Goal: Check status: Check status

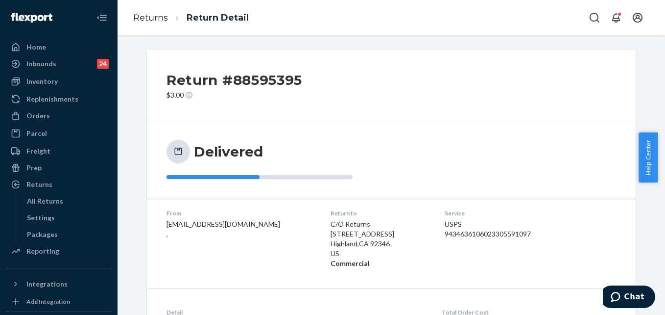
click at [137, 26] on ol "Returns Return Detail" at bounding box center [190, 17] width 131 height 29
click at [146, 14] on link "Returns" at bounding box center [150, 17] width 35 height 11
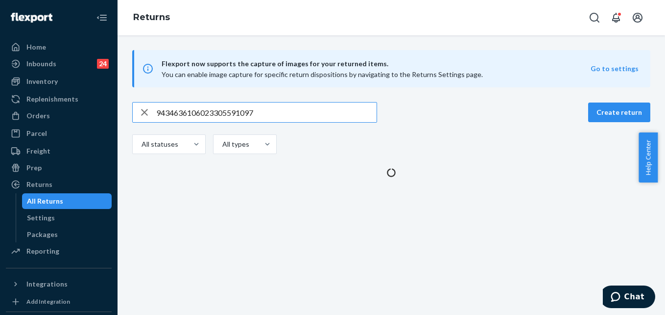
click at [212, 110] on input "9434636106023305591097" at bounding box center [266, 112] width 220 height 20
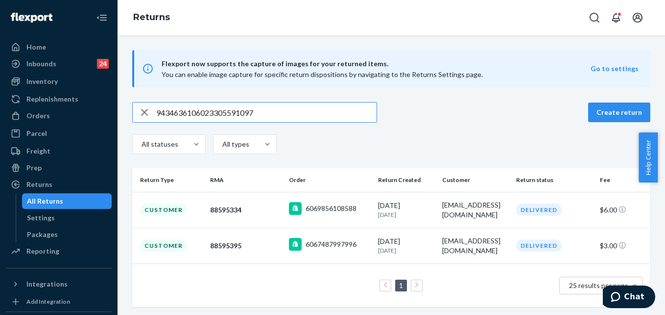
click at [212, 110] on input "9434636106023305591097" at bounding box center [266, 112] width 220 height 20
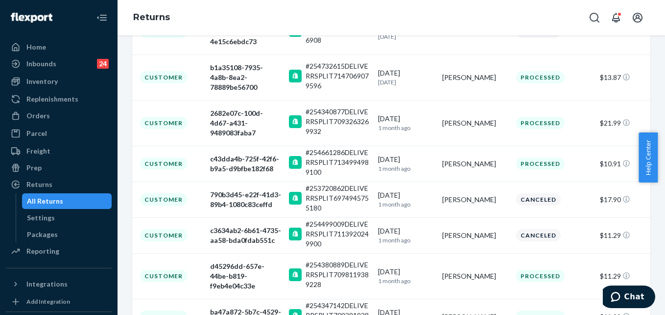
scroll to position [317, 0]
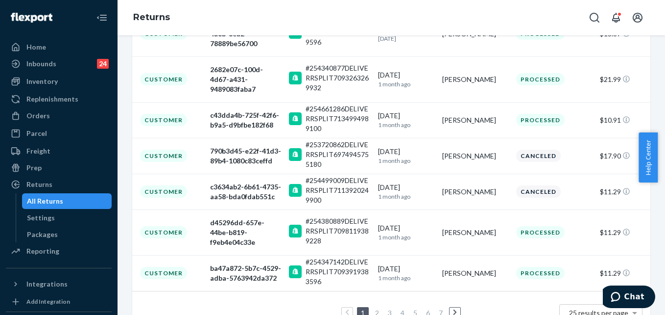
click at [373, 308] on link "2" at bounding box center [377, 312] width 8 height 8
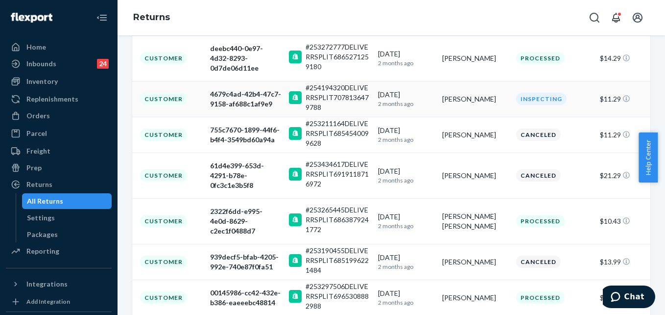
scroll to position [298, 0]
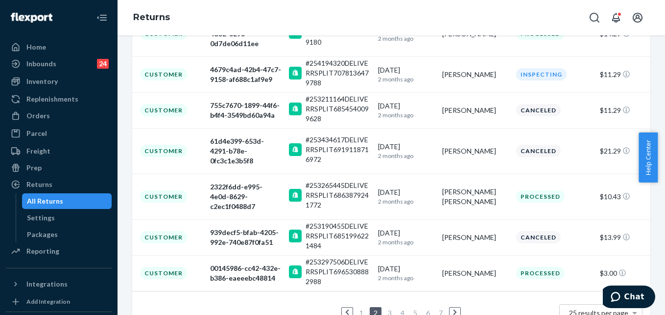
click at [386, 308] on link "3" at bounding box center [390, 312] width 8 height 8
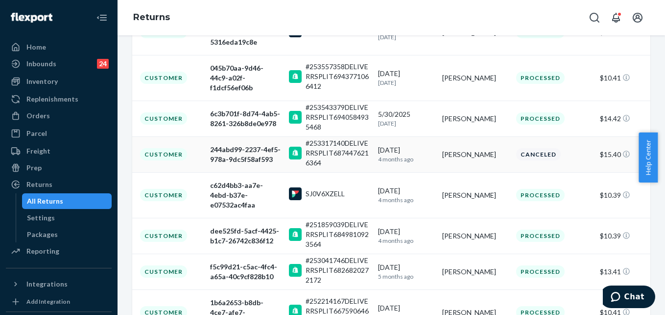
scroll to position [288, 0]
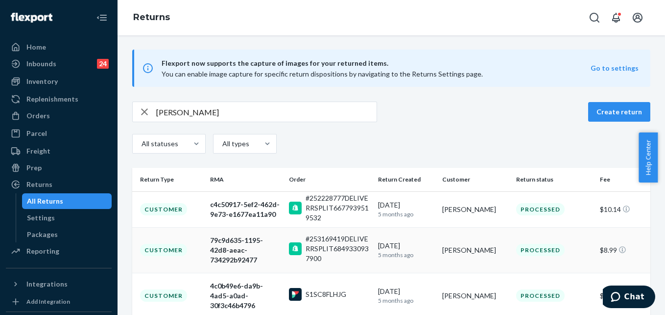
scroll to position [0, 0]
click at [196, 115] on input "[PERSON_NAME]" at bounding box center [266, 112] width 220 height 20
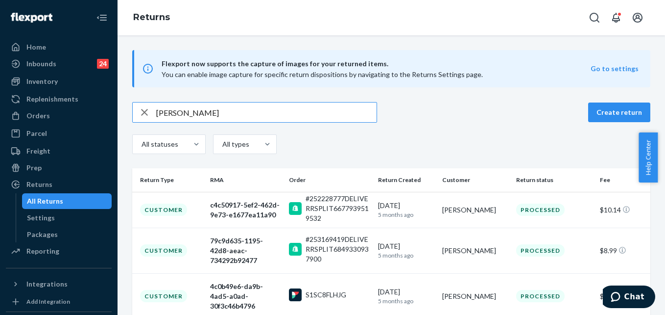
click at [196, 115] on input "[PERSON_NAME]" at bounding box center [266, 112] width 220 height 20
paste input "9302220831605005355811"
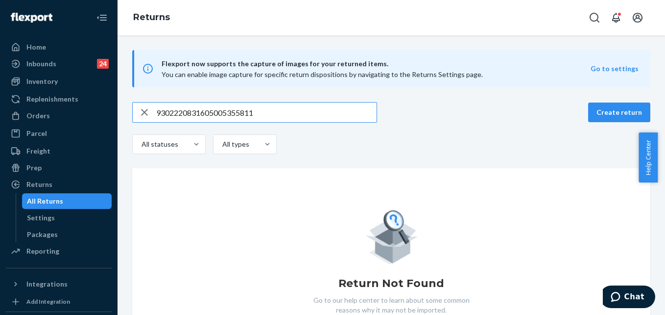
click at [218, 102] on input "9302220831605005355811" at bounding box center [266, 112] width 220 height 20
click at [218, 101] on div "Flexport now supports the capture of images for your returned items. You can en…" at bounding box center [392, 210] width 548 height 321
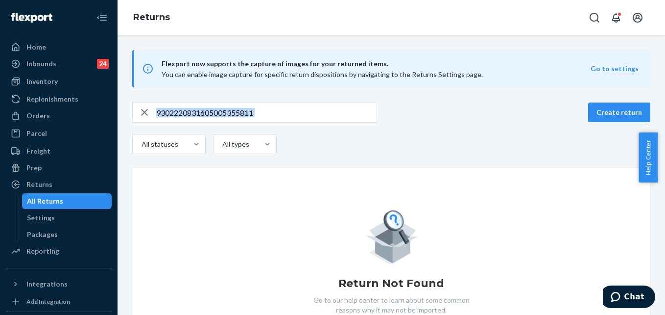
click at [235, 113] on input "9302220831605005355811" at bounding box center [266, 112] width 220 height 20
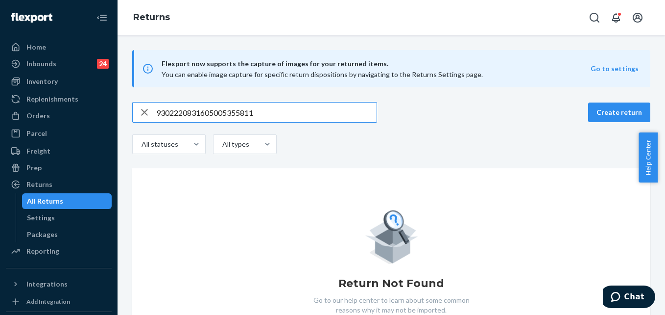
click at [235, 113] on input "9302220831605005355811" at bounding box center [266, 112] width 220 height 20
paste input "[PERSON_NAME]"
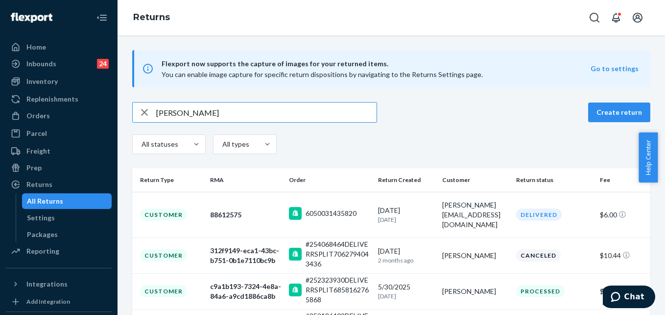
type input "[PERSON_NAME]"
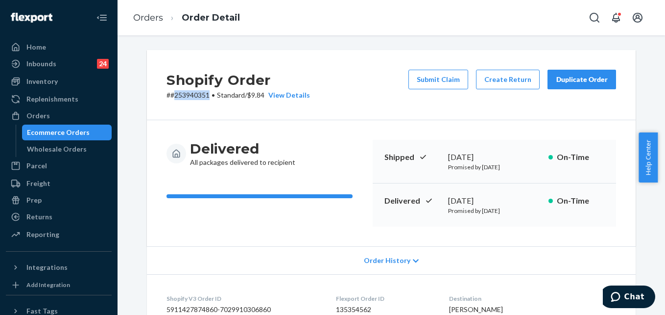
scroll to position [22, 0]
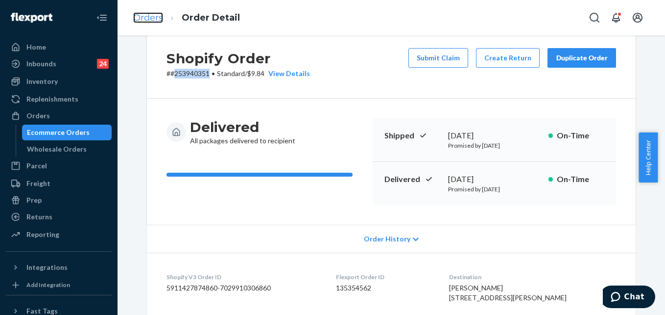
click at [151, 22] on link "Orders" at bounding box center [148, 17] width 30 height 11
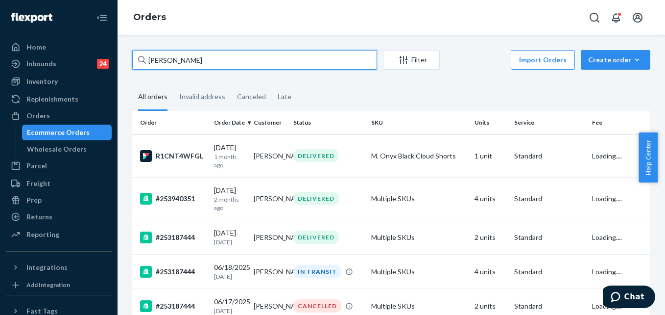
click at [176, 64] on input "Kerry Bryant" at bounding box center [254, 60] width 245 height 20
click at [176, 65] on input "Kerry Bryant" at bounding box center [254, 60] width 245 height 20
paste input "254801806"
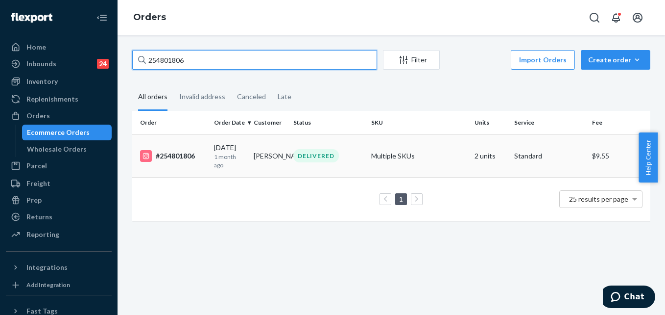
type input "254801806"
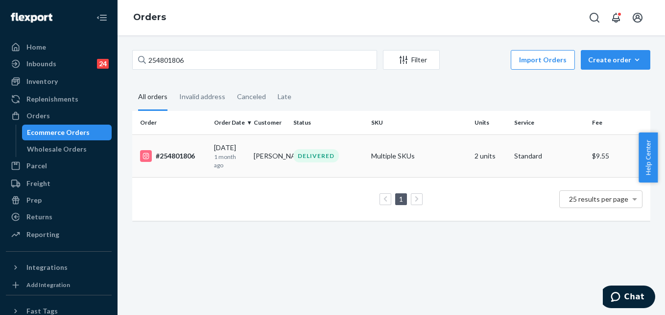
click at [443, 154] on td "Multiple SKUs" at bounding box center [419, 155] width 104 height 43
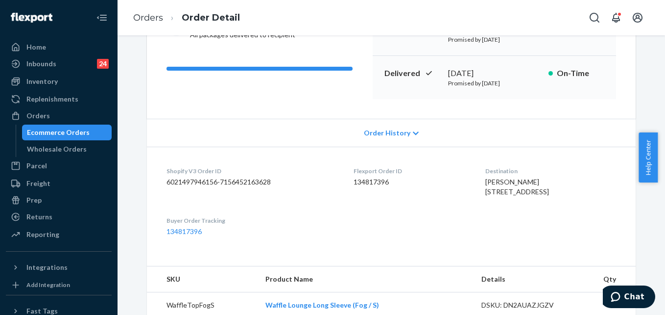
scroll to position [79, 0]
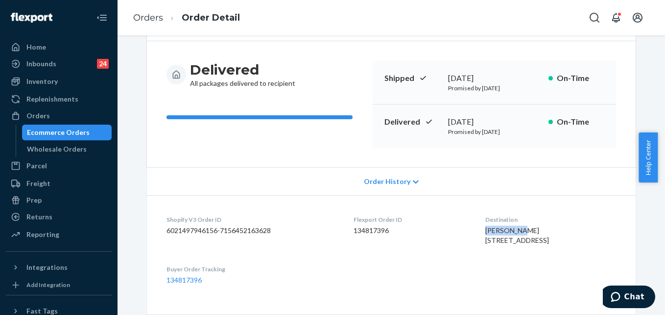
drag, startPoint x: 531, startPoint y: 232, endPoint x: 470, endPoint y: 230, distance: 60.8
click at [470, 230] on dl "Shopify V3 Order ID 6021497946156-7156452163628 Flexport Order ID 134817396 Des…" at bounding box center [391, 249] width 489 height 109
copy span "Angela Kim"
click at [129, 17] on ol "Orders Order Detail" at bounding box center [186, 17] width 122 height 29
click at [146, 17] on link "Orders" at bounding box center [148, 17] width 30 height 11
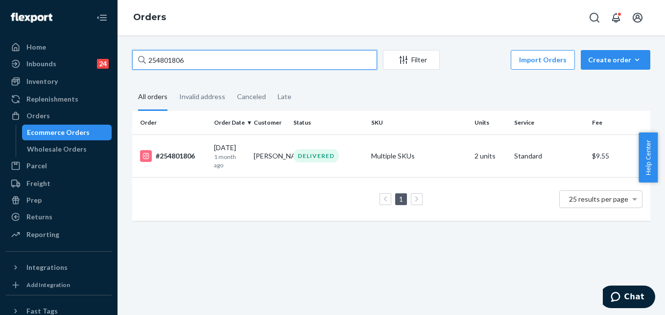
click at [185, 58] on input "254801806" at bounding box center [254, 60] width 245 height 20
click at [184, 58] on input "254801806" at bounding box center [254, 60] width 245 height 20
paste input "Angela Kim"
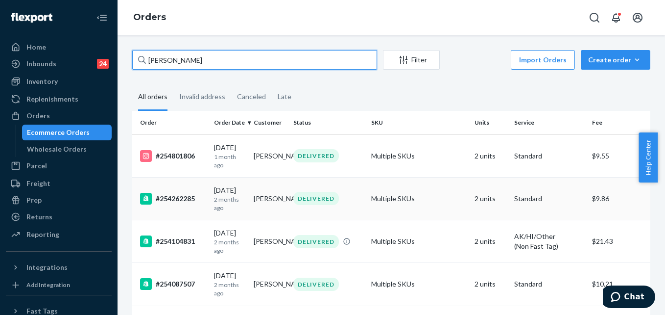
type input "Angela Kim"
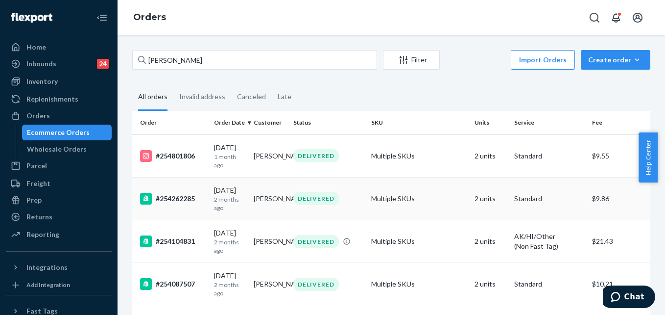
click at [440, 202] on td "Multiple SKUs" at bounding box center [419, 198] width 104 height 43
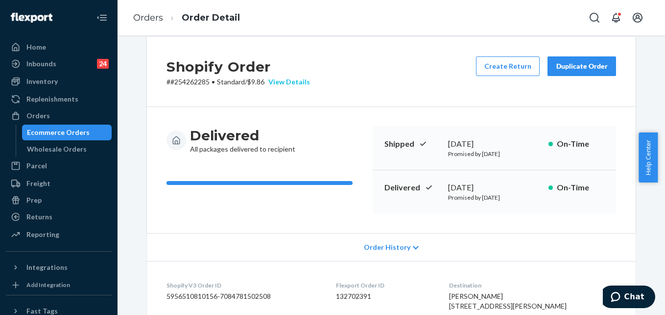
scroll to position [9, 0]
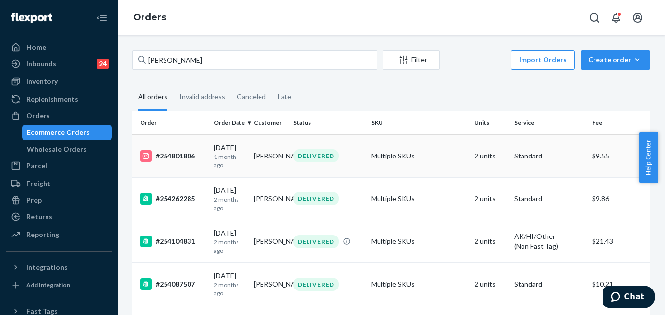
click at [436, 166] on td "Multiple SKUs" at bounding box center [419, 155] width 104 height 43
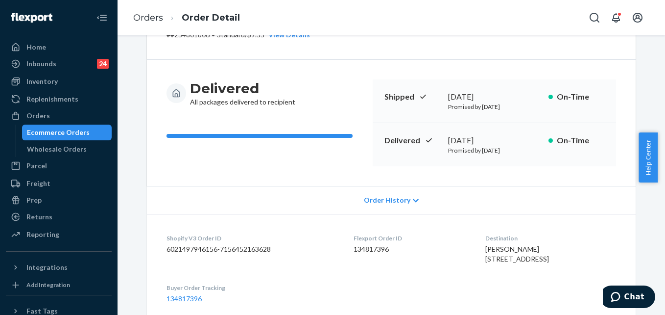
scroll to position [24, 0]
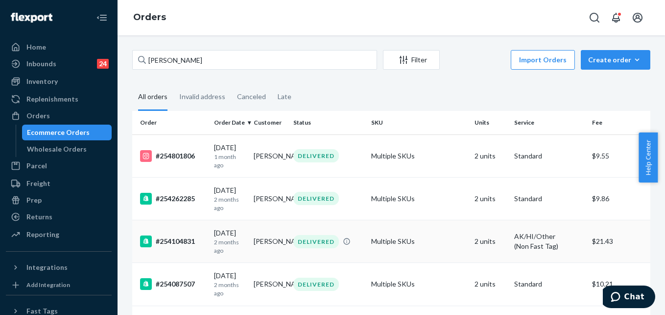
click at [439, 248] on td "Multiple SKUs" at bounding box center [419, 241] width 104 height 43
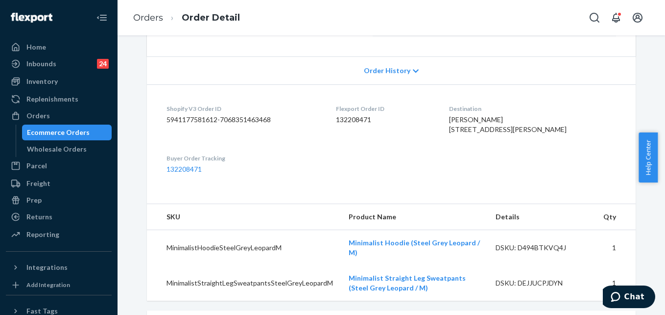
scroll to position [180, 0]
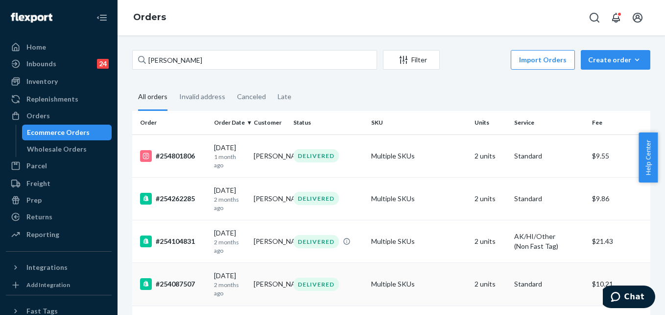
click at [450, 289] on td "Multiple SKUs" at bounding box center [419, 284] width 104 height 43
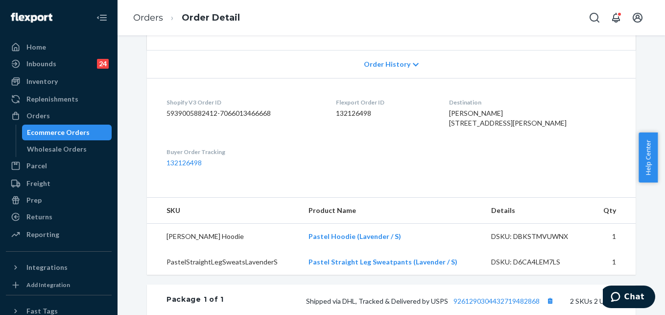
scroll to position [49, 0]
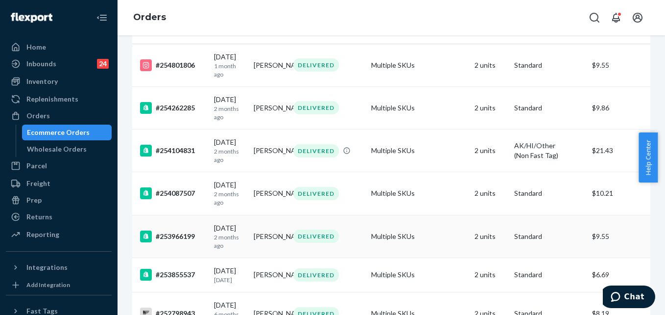
scroll to position [98, 0]
